Goal: Check status: Check status

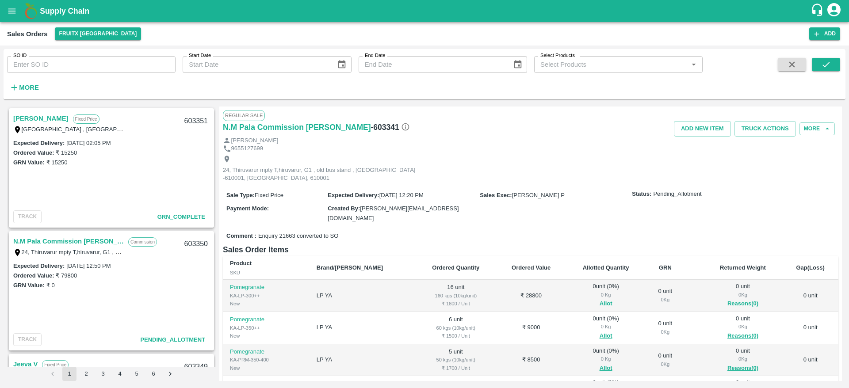
scroll to position [96, 0]
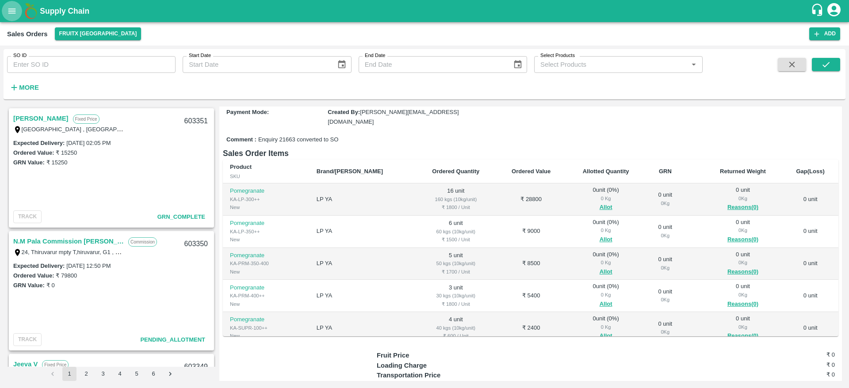
click at [15, 10] on icon "open drawer" at bounding box center [12, 11] width 10 height 10
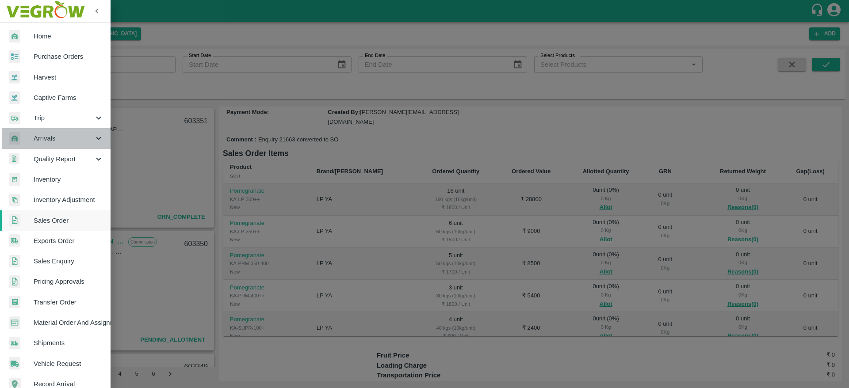
click at [65, 135] on span "Arrivals" at bounding box center [64, 139] width 60 height 10
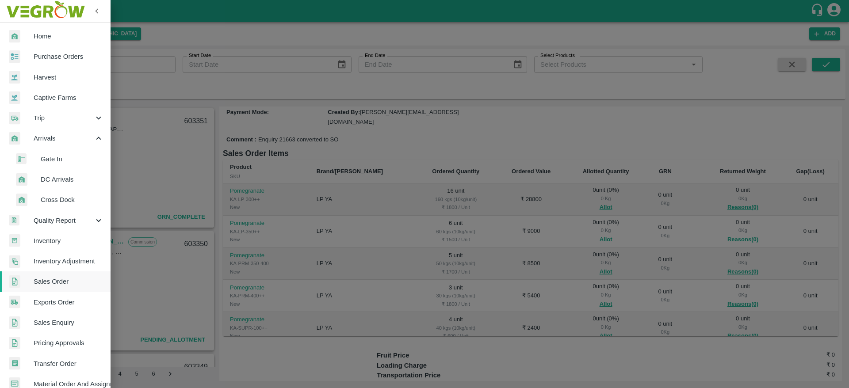
click at [61, 177] on span "DC Arrivals" at bounding box center [72, 180] width 63 height 10
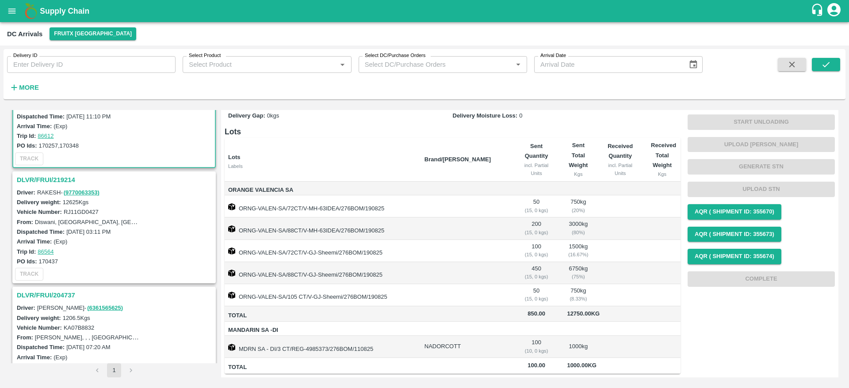
scroll to position [58, 0]
click at [46, 179] on h3 "DLVR/FRUI/219214" at bounding box center [115, 180] width 197 height 12
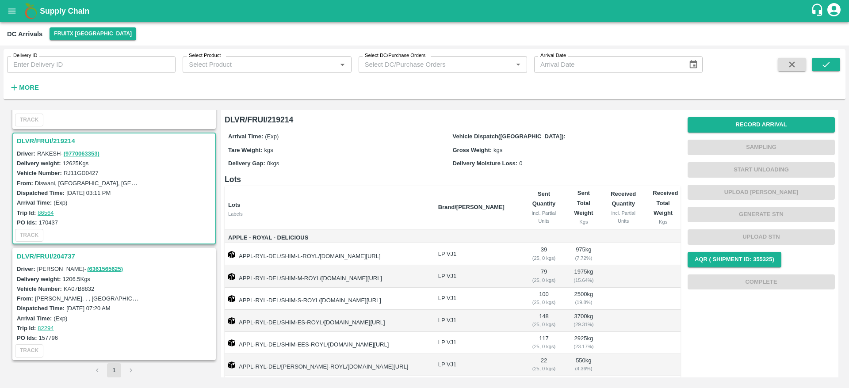
scroll to position [28, 0]
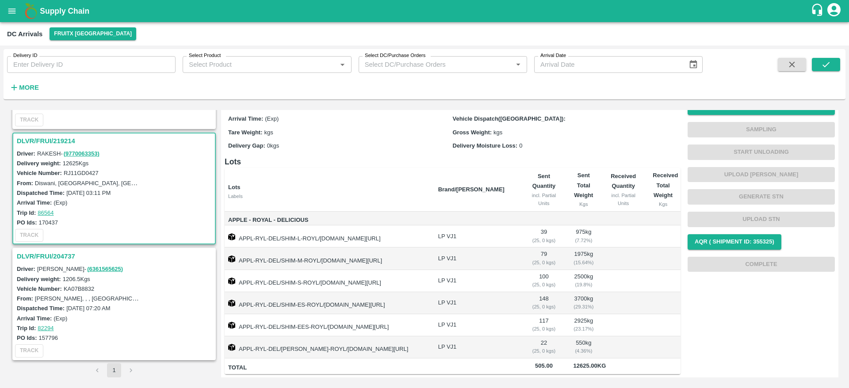
click at [43, 257] on h3 "DLVR/FRUI/204737" at bounding box center [115, 257] width 197 height 12
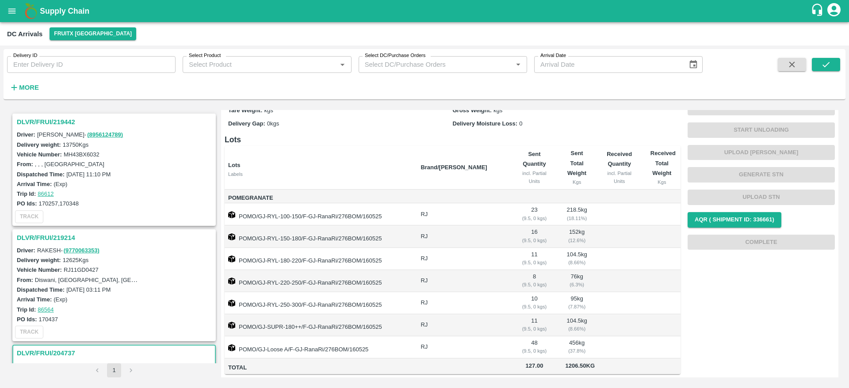
click at [39, 118] on h3 "DLVR/FRUI/219442" at bounding box center [115, 122] width 197 height 12
